Goal: Task Accomplishment & Management: Manage account settings

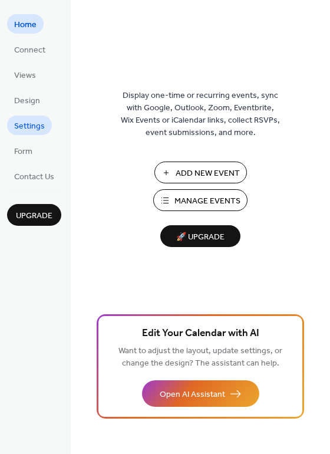
click at [44, 133] on span "Settings" at bounding box center [29, 126] width 31 height 12
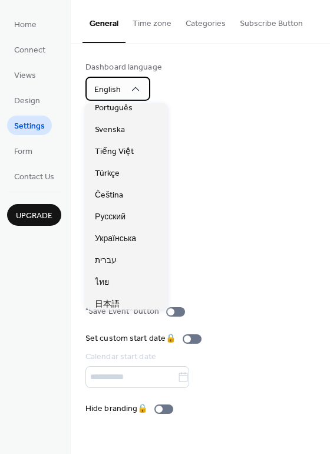
scroll to position [295, 0]
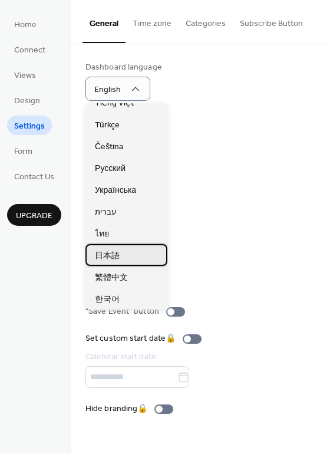
click at [127, 259] on div "日本語" at bounding box center [126, 255] width 82 height 22
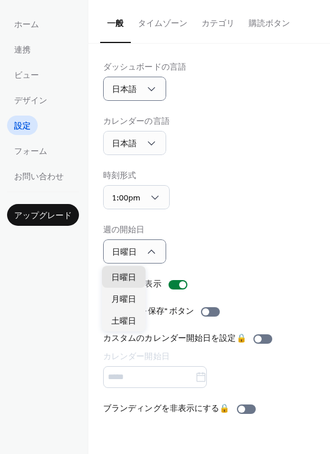
click at [243, 168] on div "ダッシュボードの言語 日本語 カレンダーの言語 日本語 時刻形式 1:00pm 週の開始日 [DATE] ヘッダーを表示 "イベントを保存" ボタン カスタム…" at bounding box center [209, 238] width 212 height 354
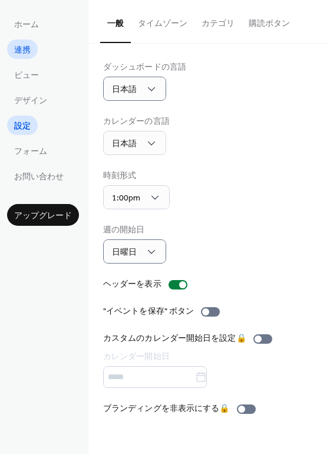
click at [29, 50] on span "連携" at bounding box center [22, 50] width 16 height 12
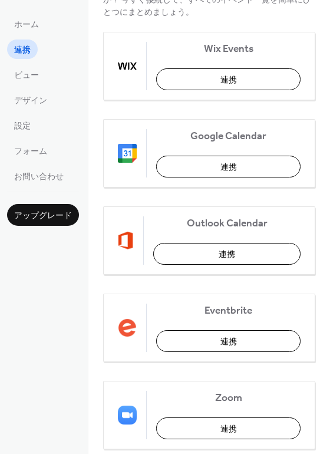
scroll to position [181, 0]
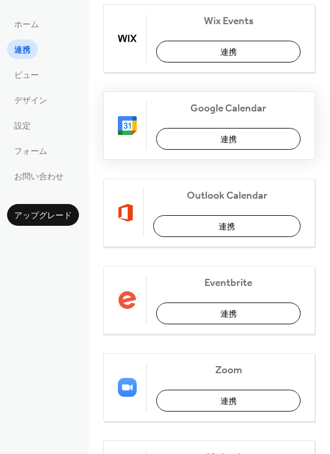
click at [209, 146] on button "連携" at bounding box center [228, 139] width 144 height 22
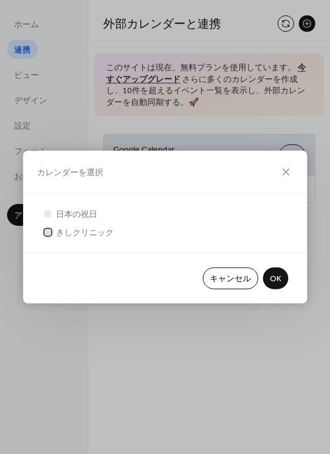
click at [61, 236] on span "きしクリニック" at bounding box center [85, 233] width 58 height 12
click at [280, 279] on span "OK" at bounding box center [275, 279] width 11 height 12
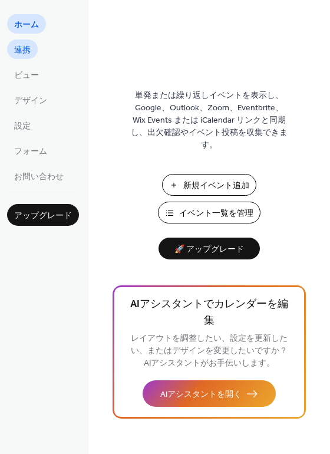
click at [26, 52] on span "連携" at bounding box center [22, 50] width 16 height 12
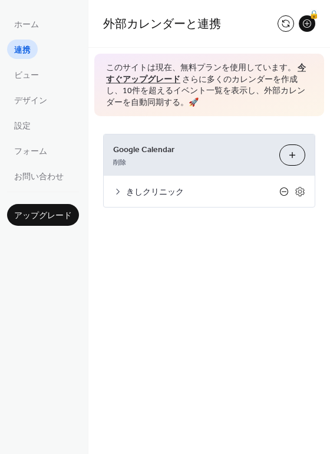
click at [285, 193] on icon at bounding box center [283, 191] width 9 height 9
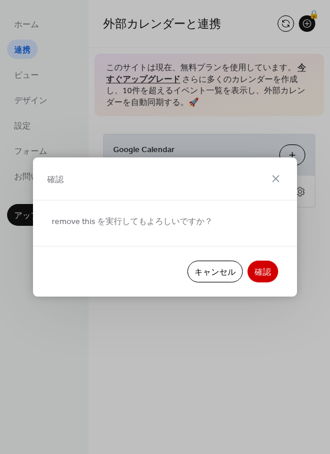
click at [266, 270] on span "確認" at bounding box center [263, 272] width 16 height 12
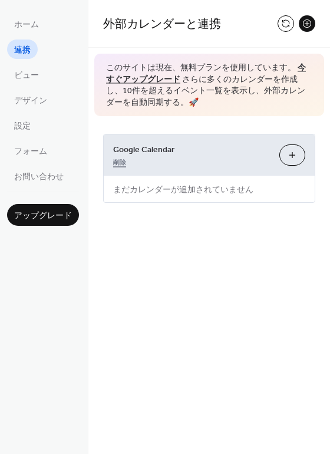
click at [115, 164] on link "削除" at bounding box center [119, 161] width 13 height 12
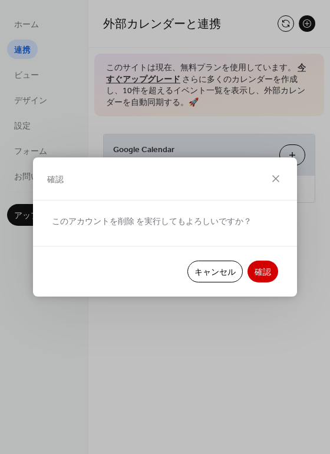
click at [263, 272] on span "確認" at bounding box center [263, 272] width 16 height 12
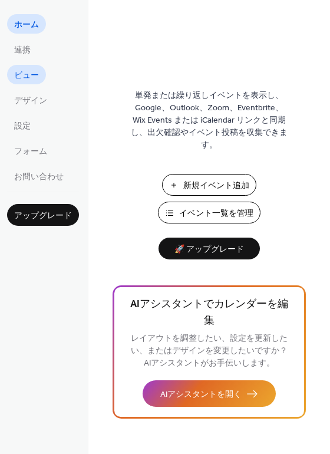
click at [27, 74] on span "ビュー" at bounding box center [26, 76] width 25 height 12
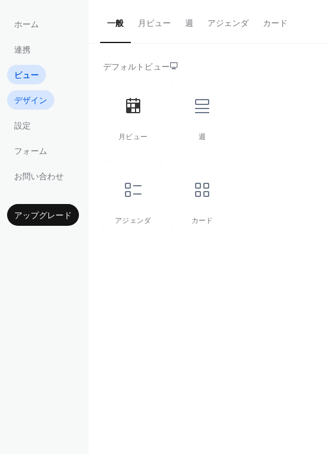
click at [28, 107] on span "デザイン" at bounding box center [30, 101] width 33 height 12
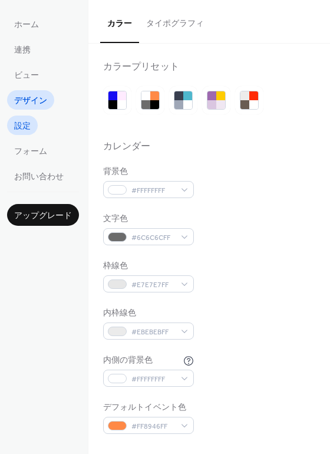
click at [25, 125] on span "設定" at bounding box center [22, 126] width 16 height 12
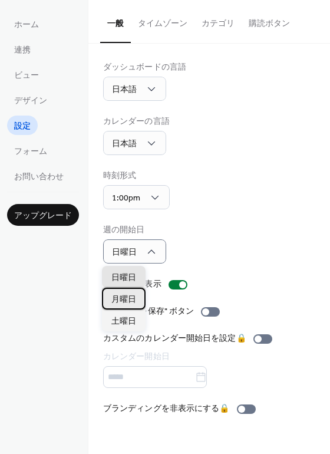
click at [132, 298] on span "月曜日" at bounding box center [123, 299] width 25 height 12
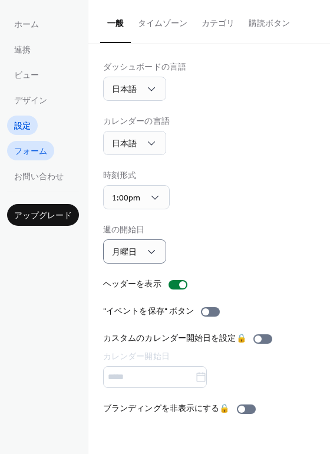
click at [28, 152] on span "フォーム" at bounding box center [30, 152] width 33 height 12
